Goal: Find specific page/section: Find specific page/section

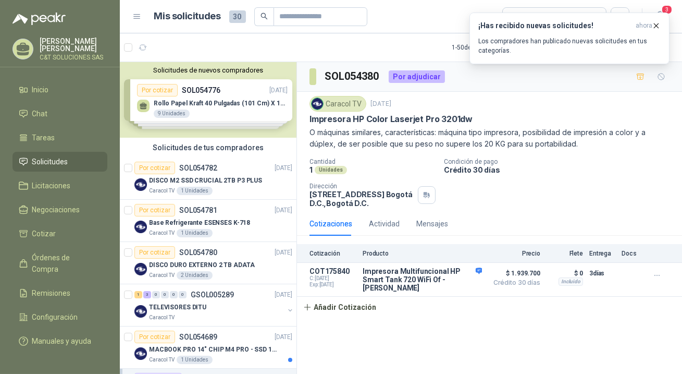
click at [47, 162] on span "Solicitudes" at bounding box center [50, 161] width 36 height 11
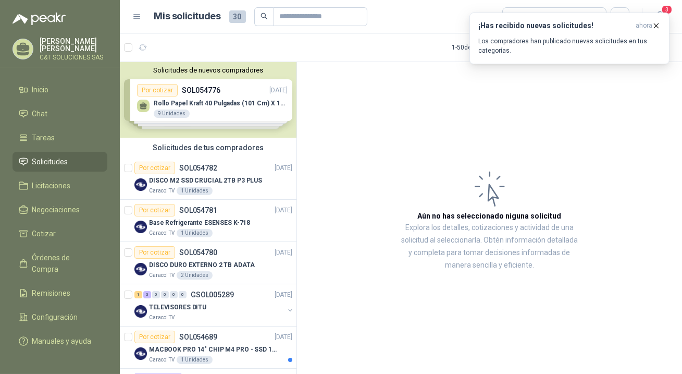
click at [47, 162] on span "Solicitudes" at bounding box center [50, 161] width 36 height 11
click at [155, 168] on div "Por cotizar" at bounding box center [155, 168] width 41 height 13
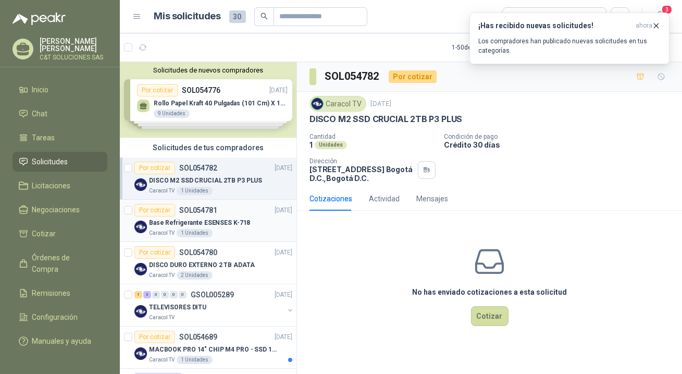
click at [162, 210] on div "Por cotizar" at bounding box center [155, 210] width 41 height 13
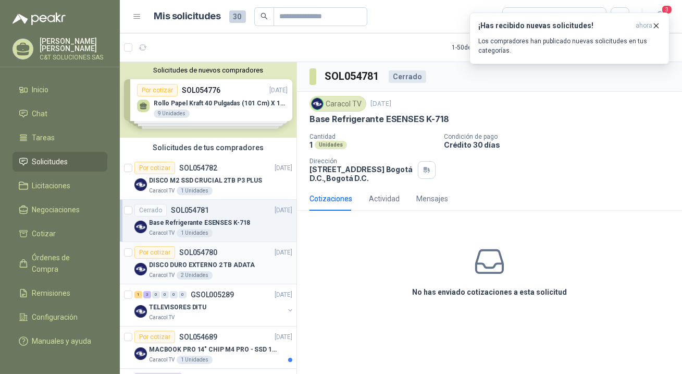
click at [158, 247] on div "Por cotizar" at bounding box center [155, 252] width 41 height 13
